Goal: Entertainment & Leisure: Consume media (video, audio)

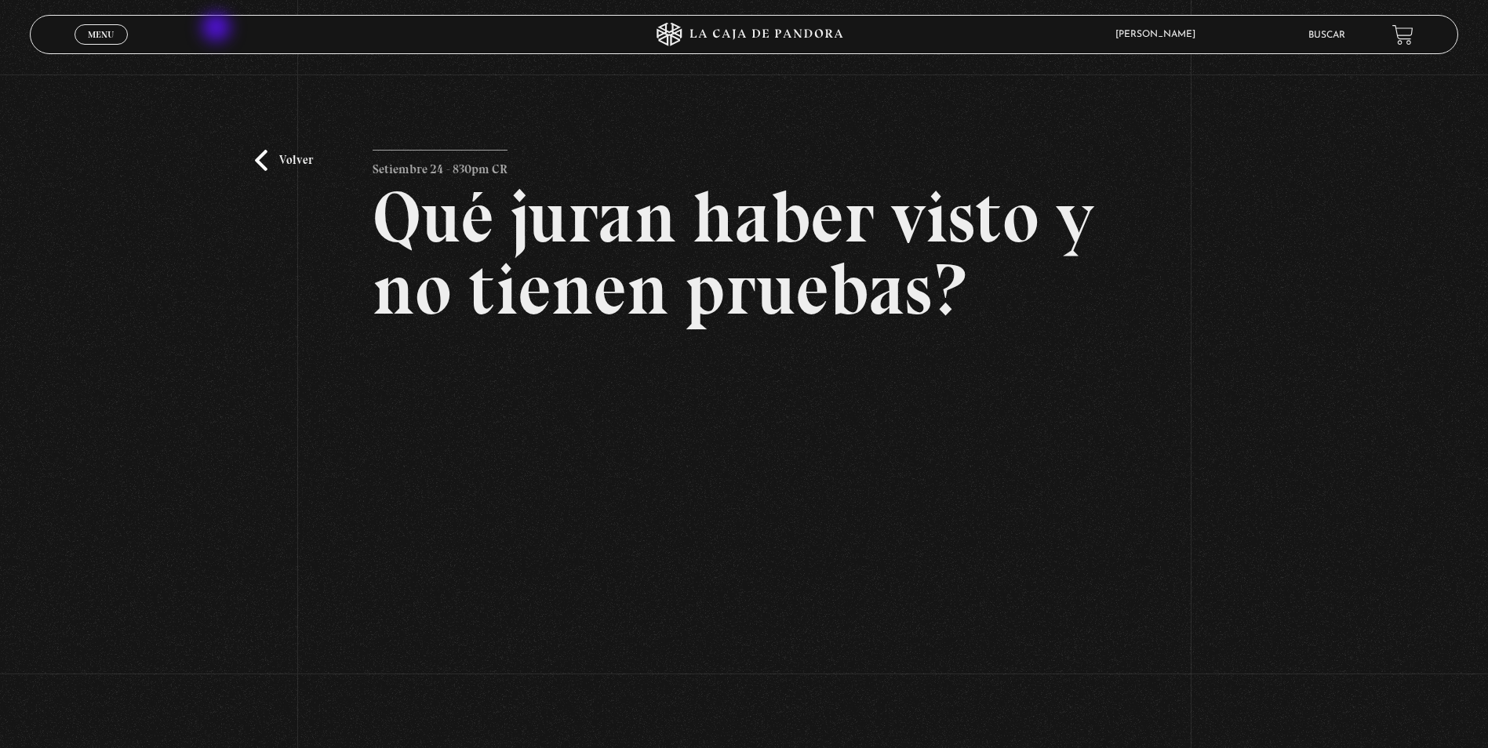
scroll to position [78, 0]
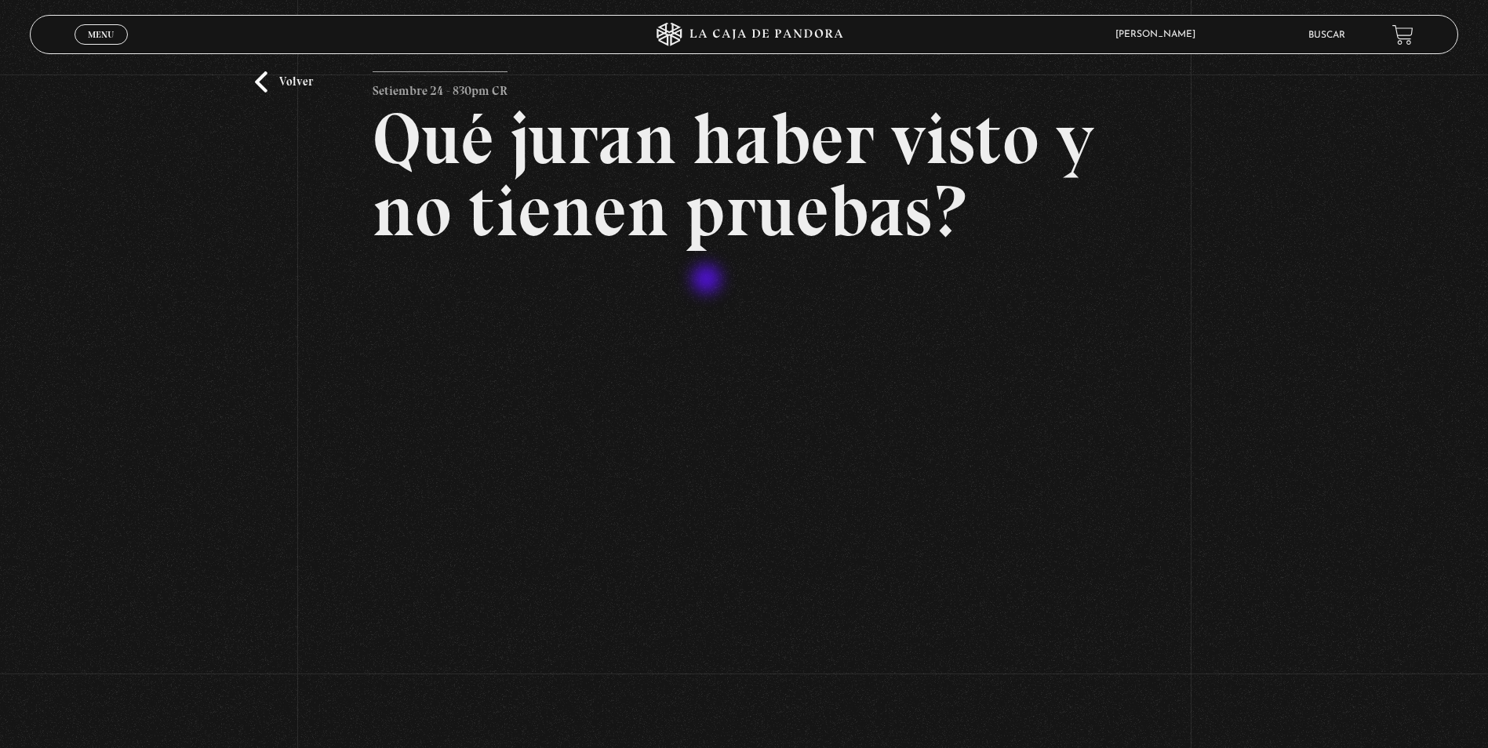
scroll to position [273, 0]
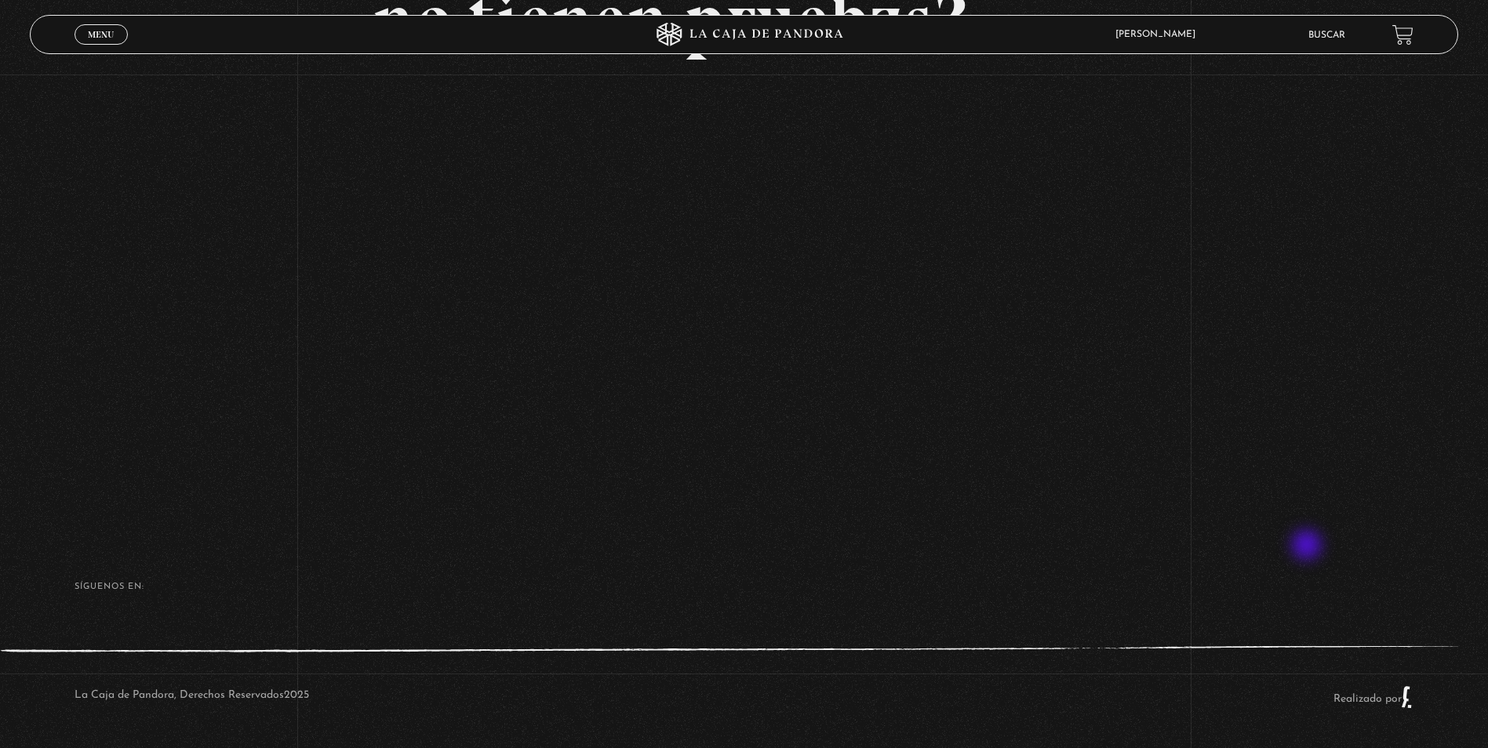
click at [1308, 547] on footer "SÍguenos en: La Caja de Pandora, Derechos Reservados 2025 Realizado por" at bounding box center [744, 638] width 1488 height 220
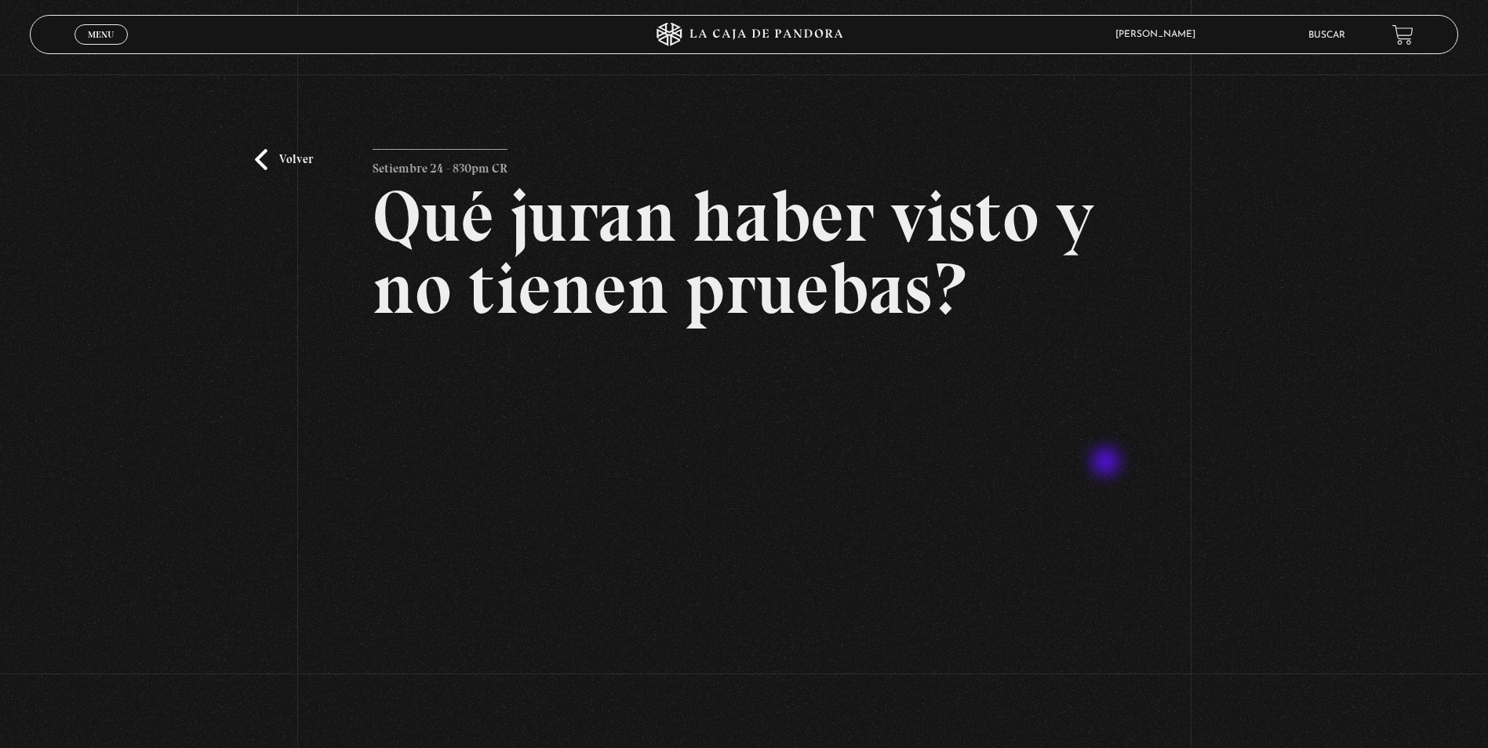
scroll to position [0, 0]
click at [260, 160] on link "Volver" at bounding box center [284, 160] width 58 height 21
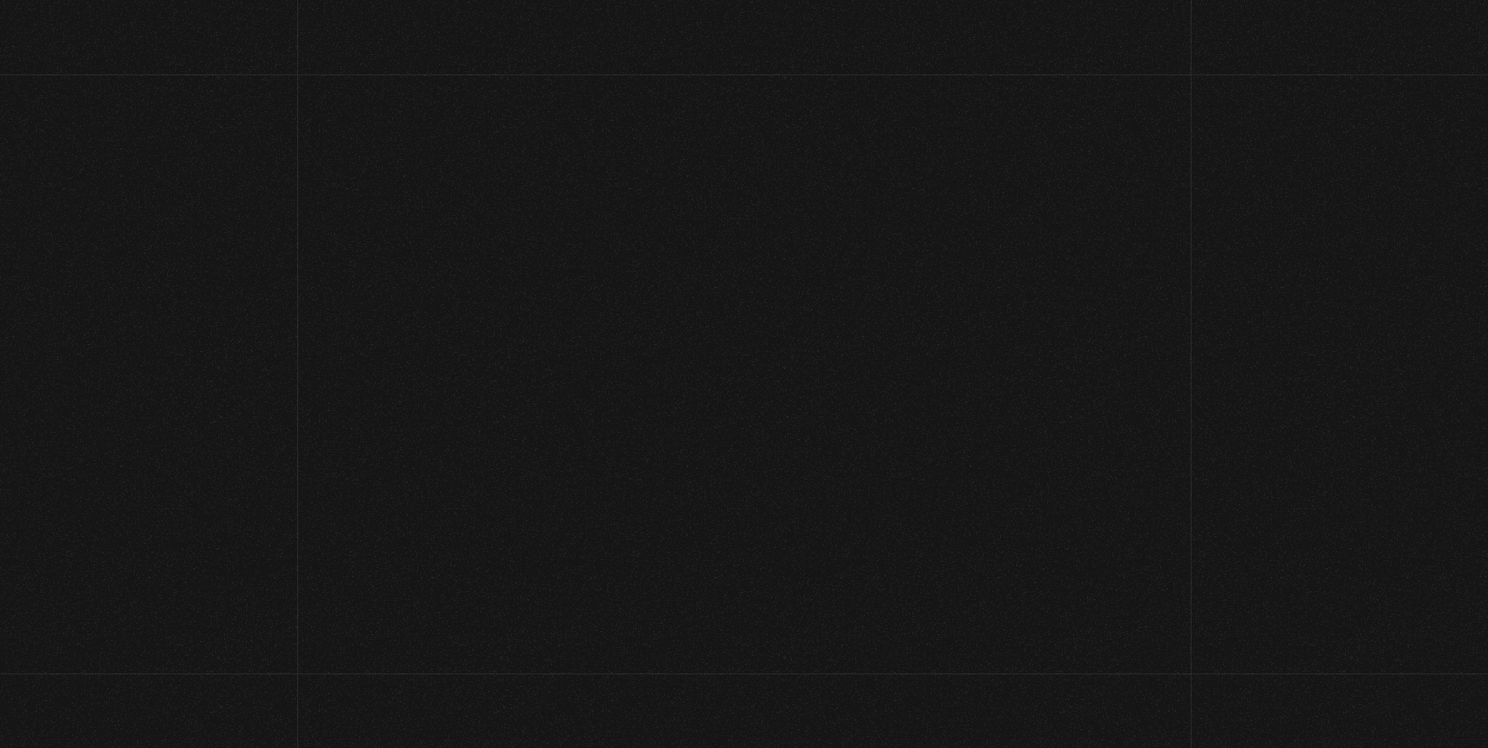
scroll to position [96, 12]
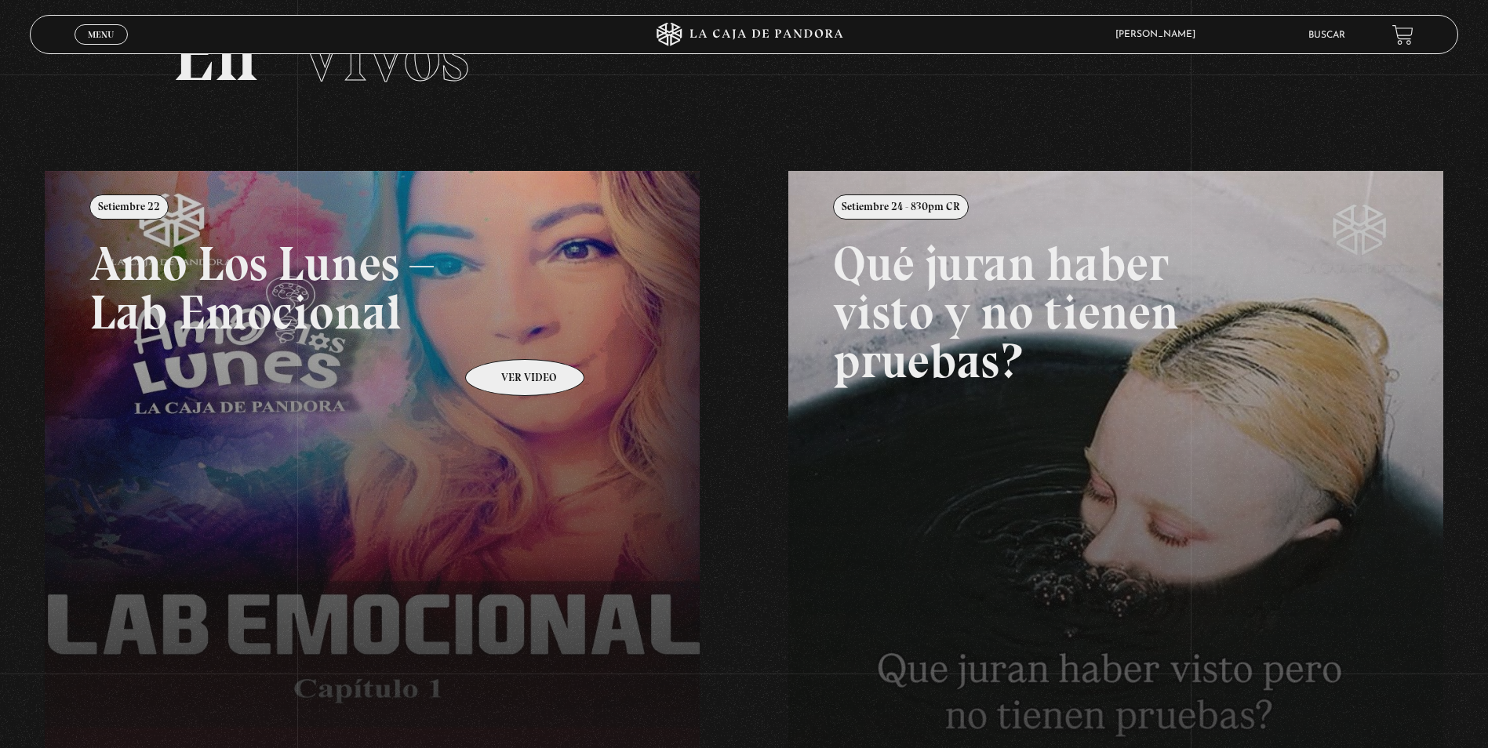
click at [504, 336] on link at bounding box center [789, 545] width 1488 height 748
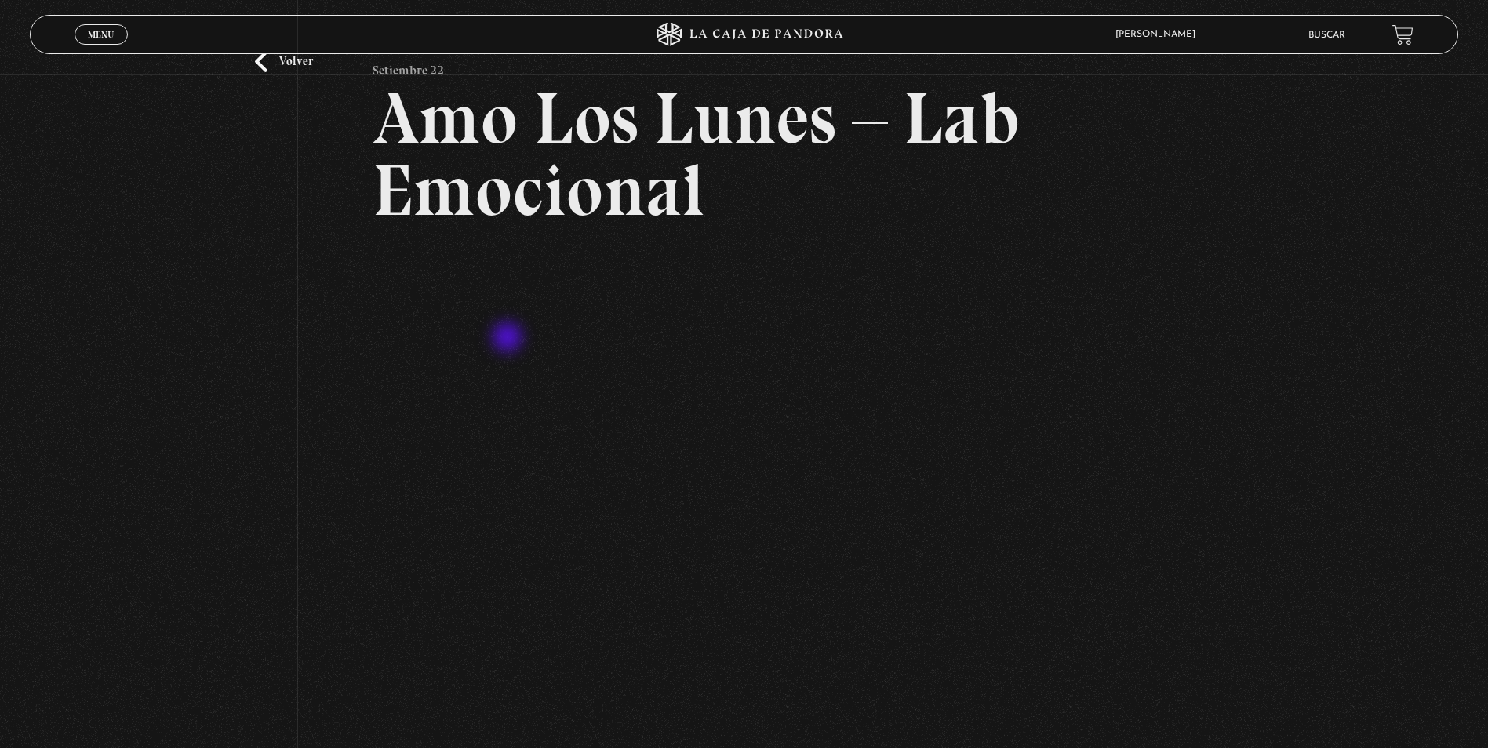
scroll to position [157, 0]
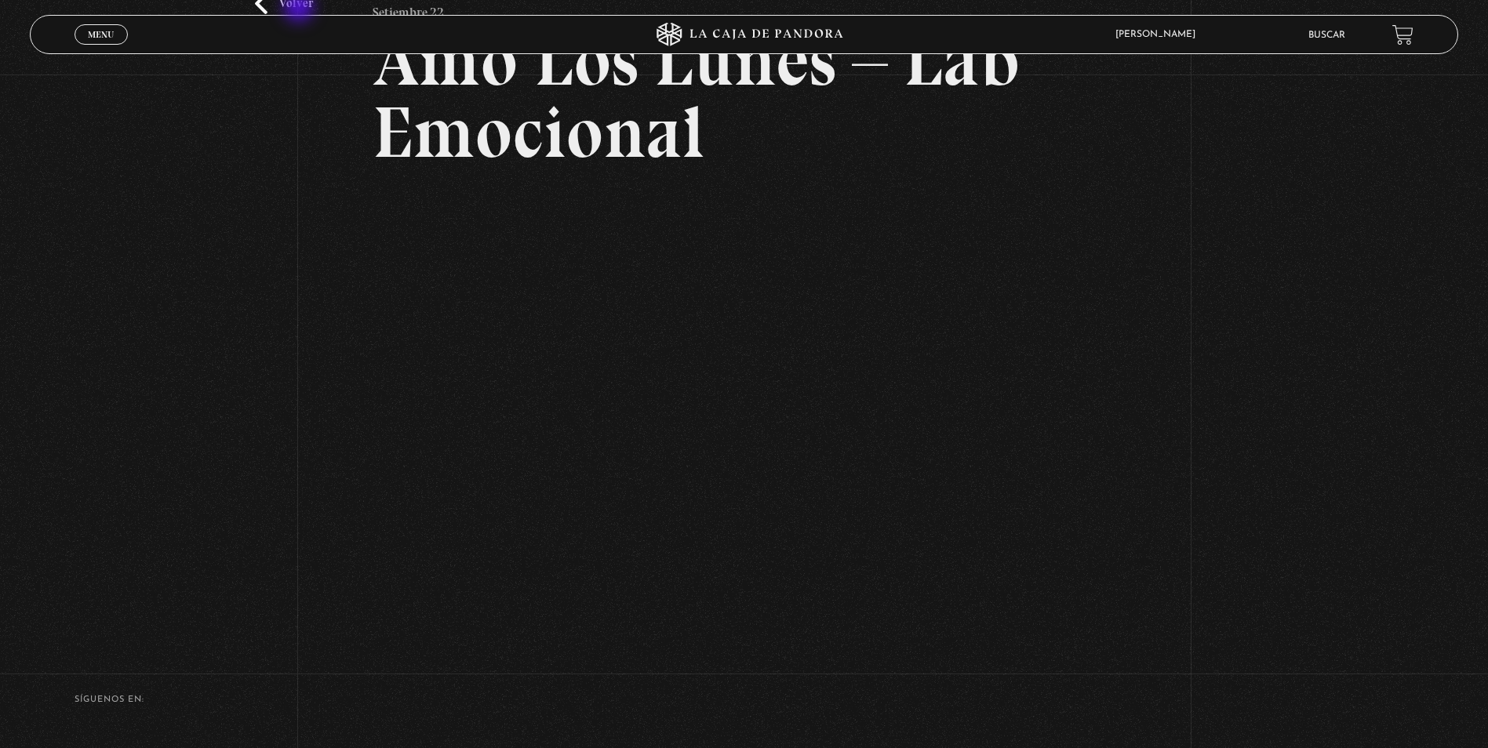
click at [300, 9] on link "Volver" at bounding box center [284, 3] width 58 height 21
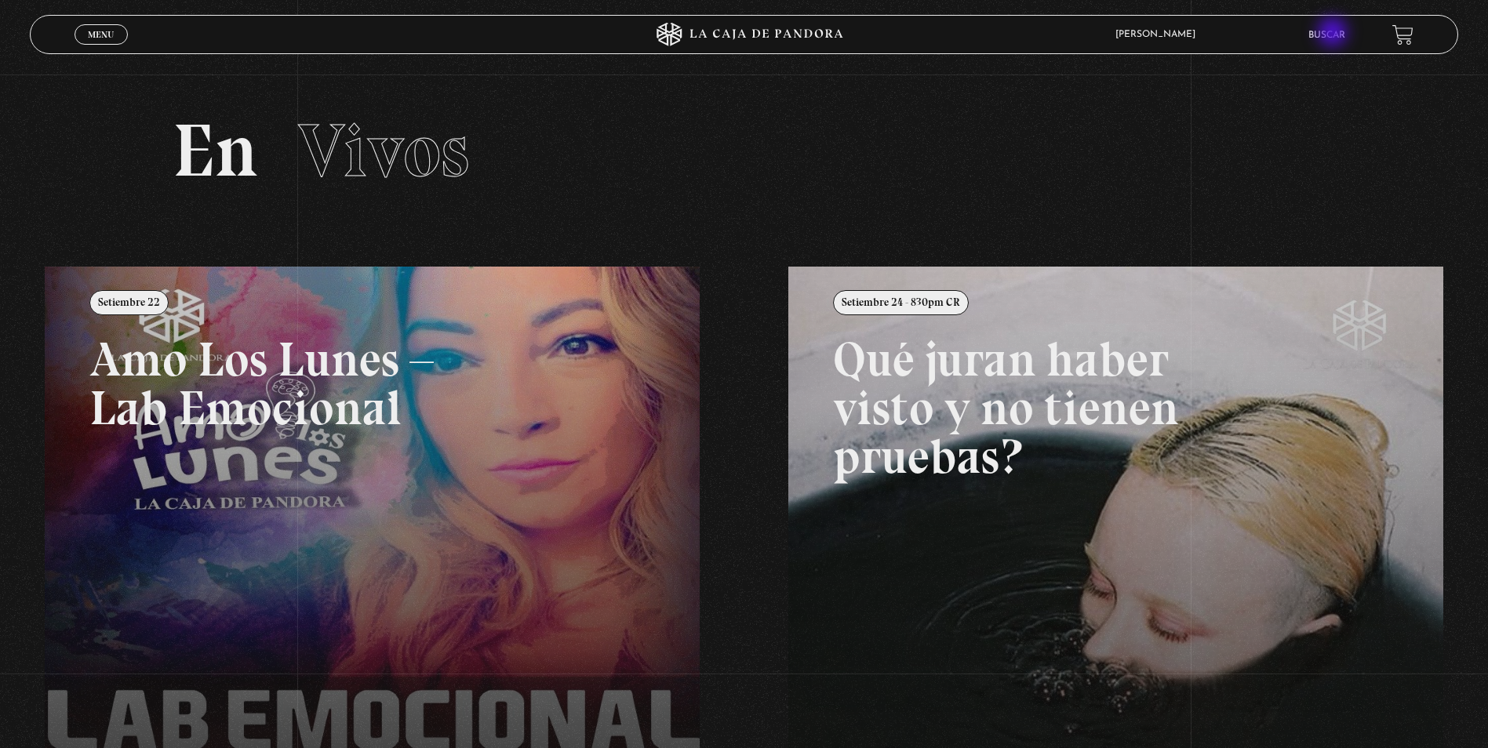
click at [1334, 34] on link "Buscar" at bounding box center [1326, 35] width 37 height 9
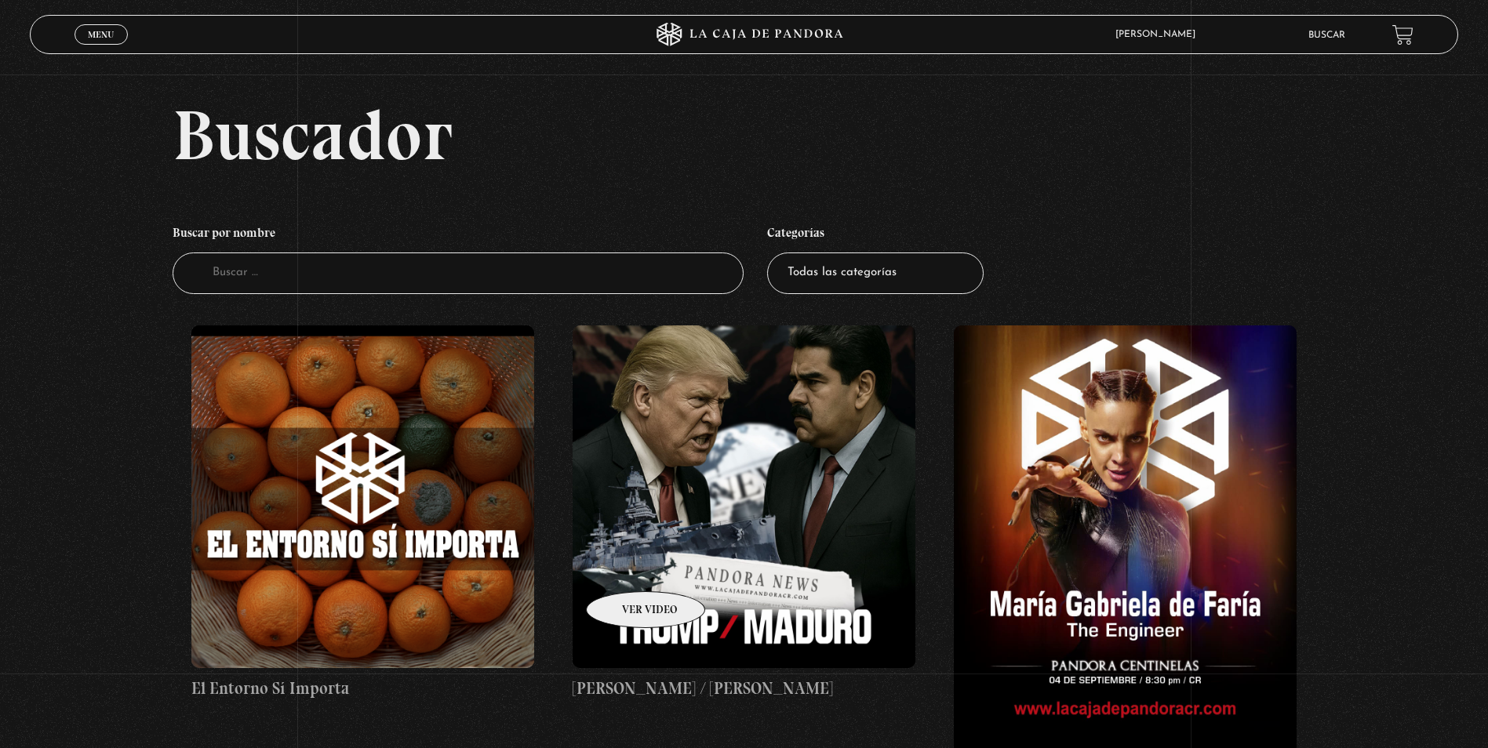
scroll to position [78, 0]
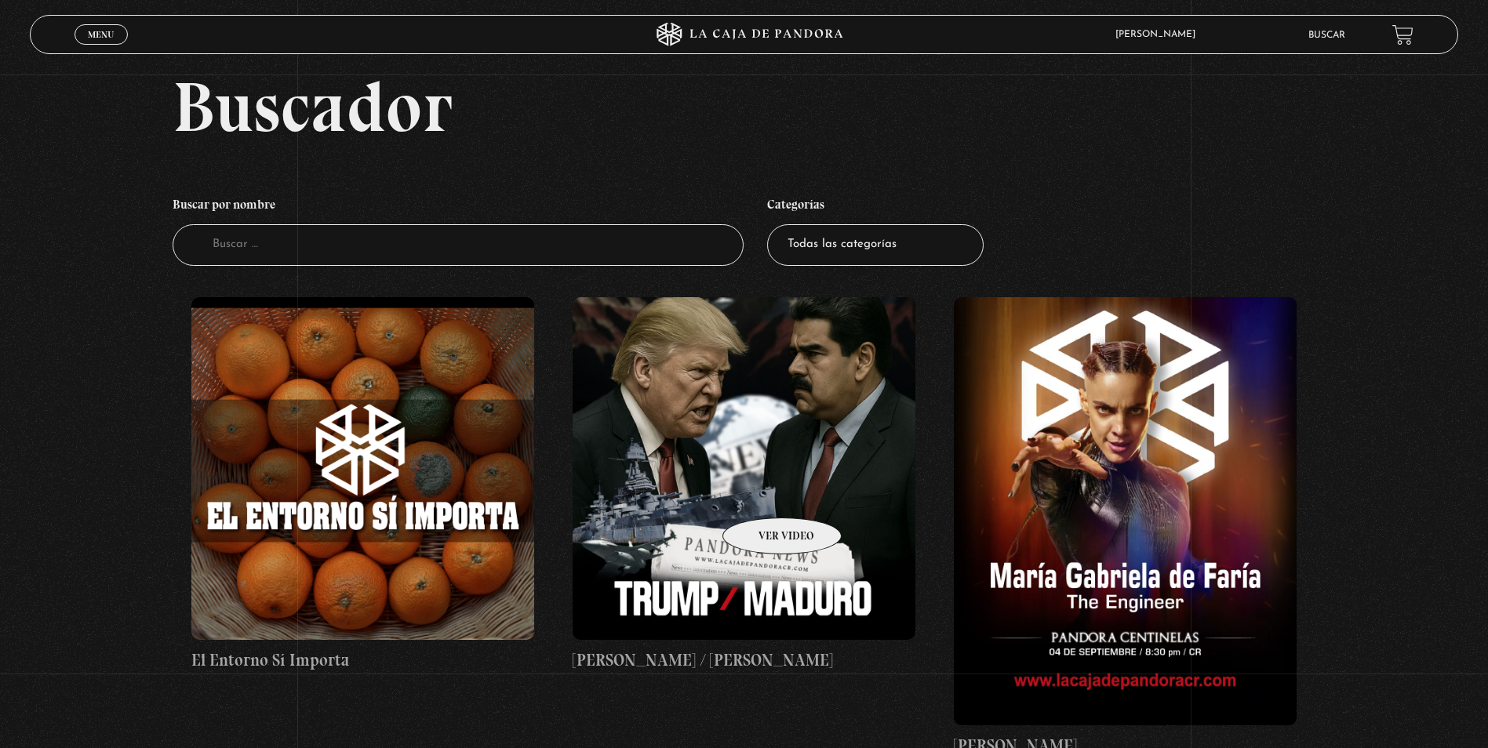
click at [762, 494] on figure at bounding box center [744, 468] width 343 height 343
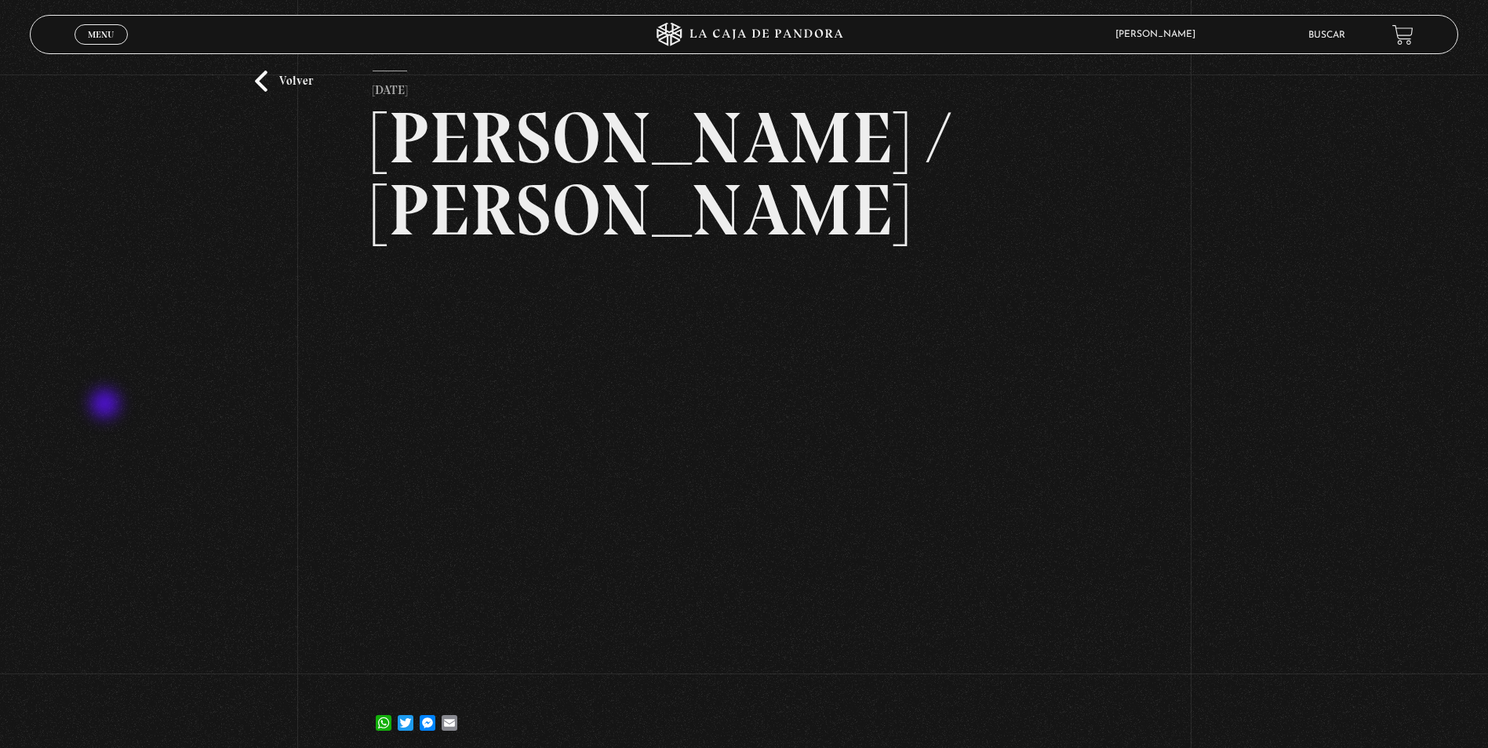
scroll to position [6, 0]
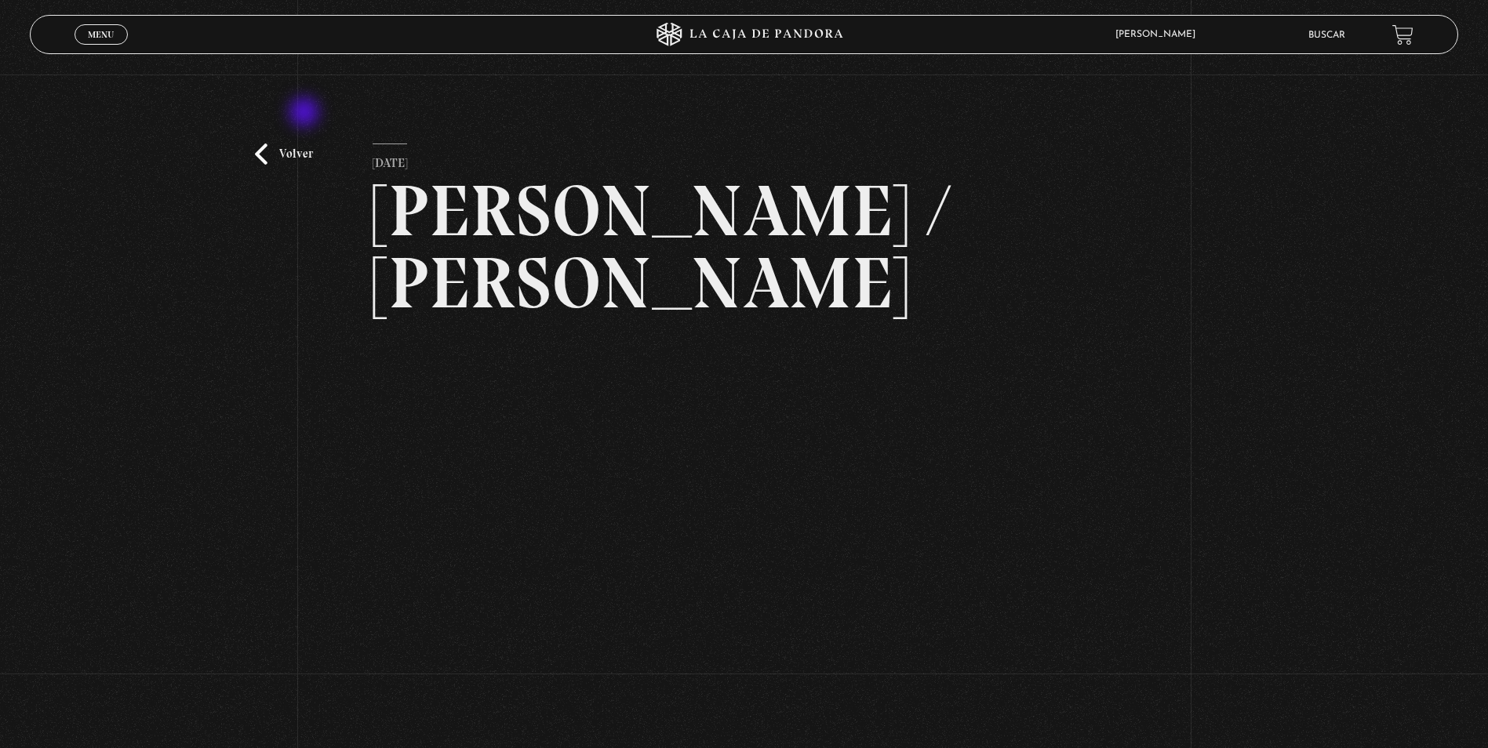
click at [306, 114] on div "Volver 16 septiembre, 2025 Trump / Maduro WhatsApp Twitter Messenger Email" at bounding box center [744, 450] width 1488 height 764
click at [1304, 256] on div "Volver 16 septiembre, 2025 Trump / Maduro WhatsApp Twitter Messenger Email" at bounding box center [744, 450] width 1488 height 764
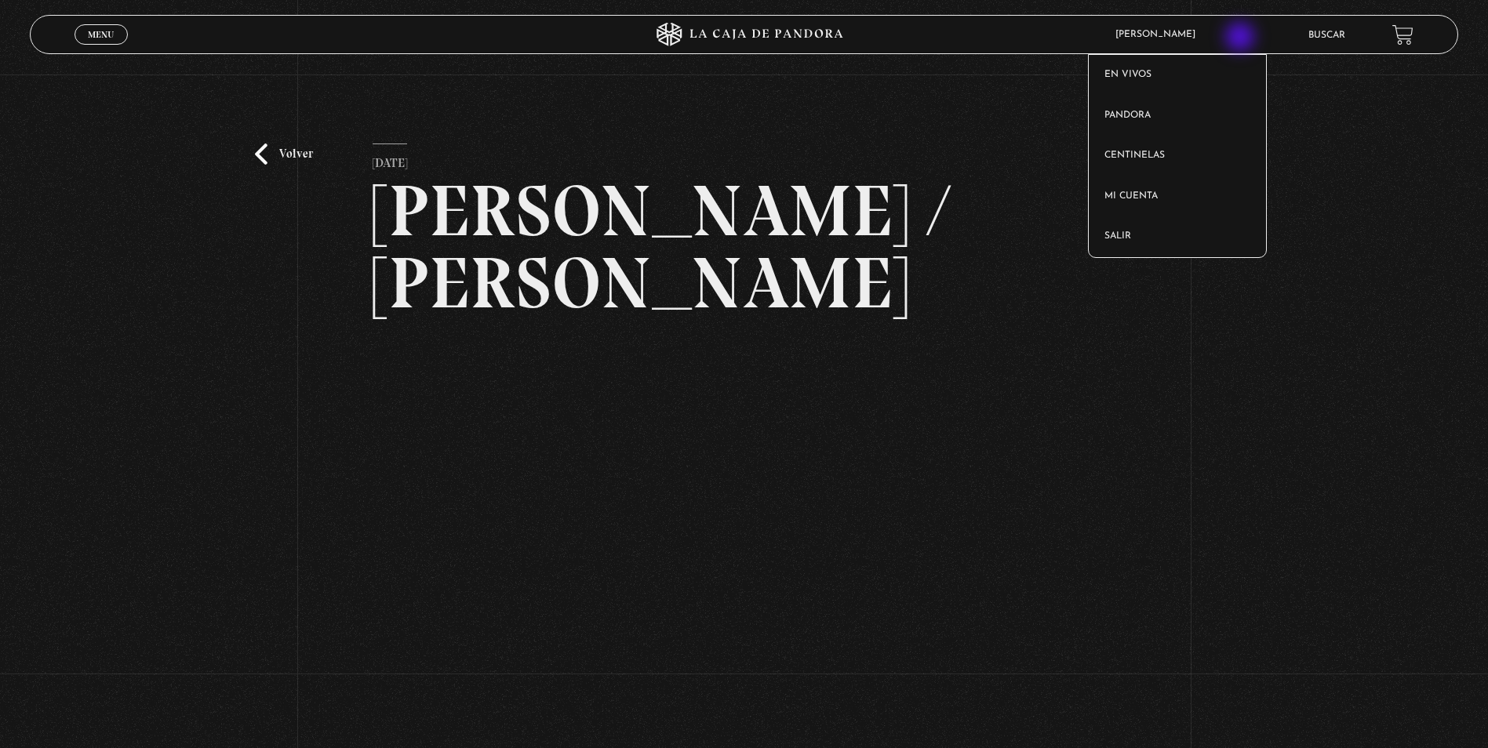
click at [1211, 38] on span "Tatiana Barrientos Lazo" at bounding box center [1159, 34] width 104 height 9
click at [1119, 238] on link "Salir" at bounding box center [1177, 236] width 177 height 41
